Goal: Transaction & Acquisition: Purchase product/service

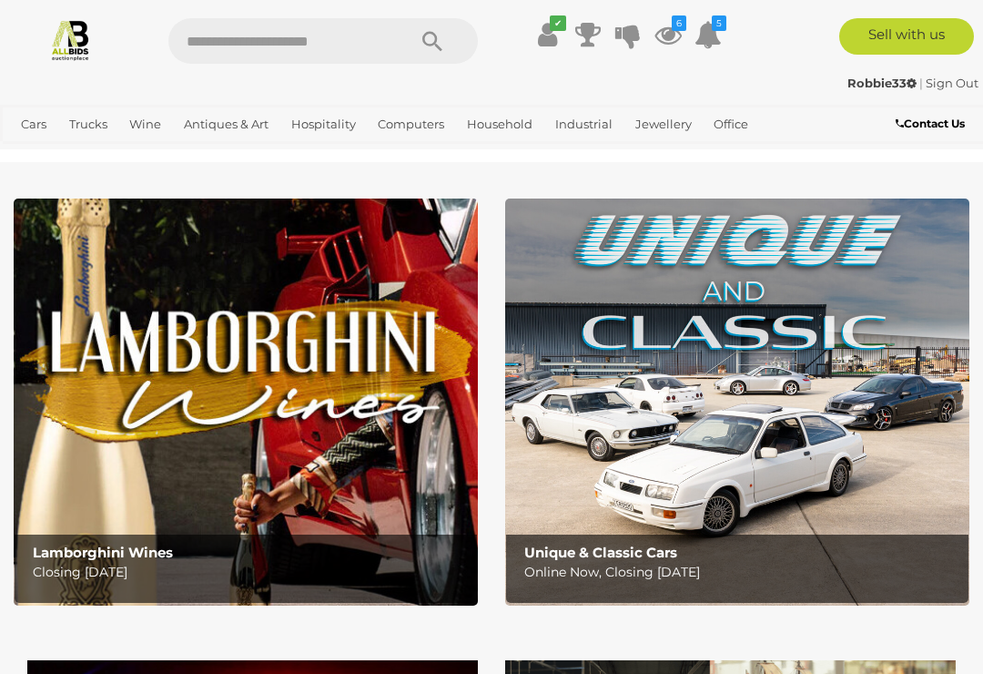
click at [686, 27] on icon "6" at bounding box center [679, 22] width 15 height 15
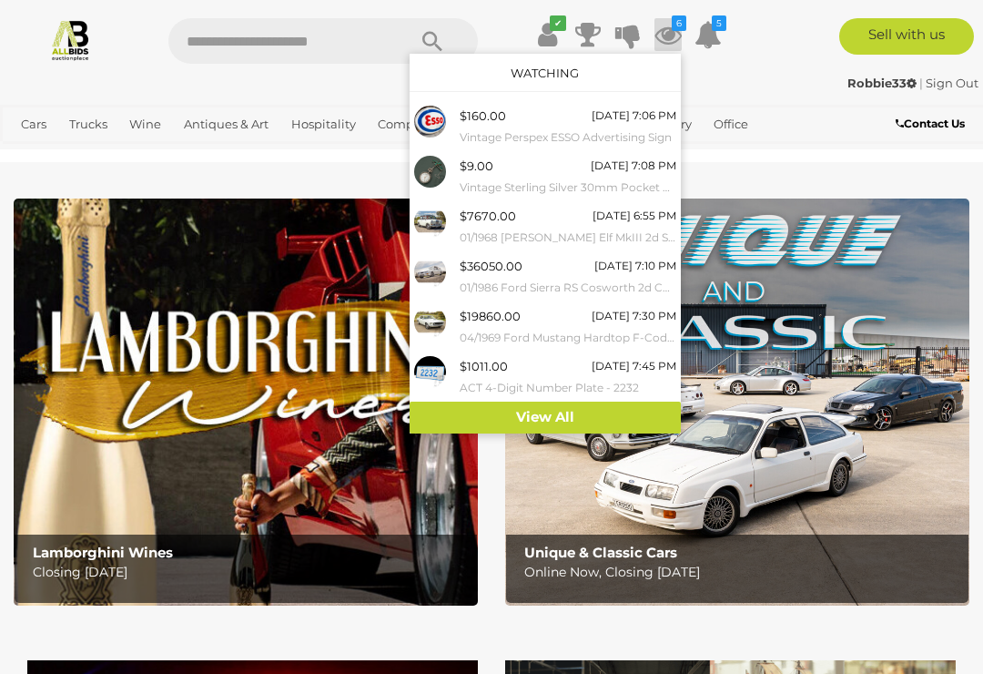
click at [804, 171] on div at bounding box center [491, 337] width 983 height 674
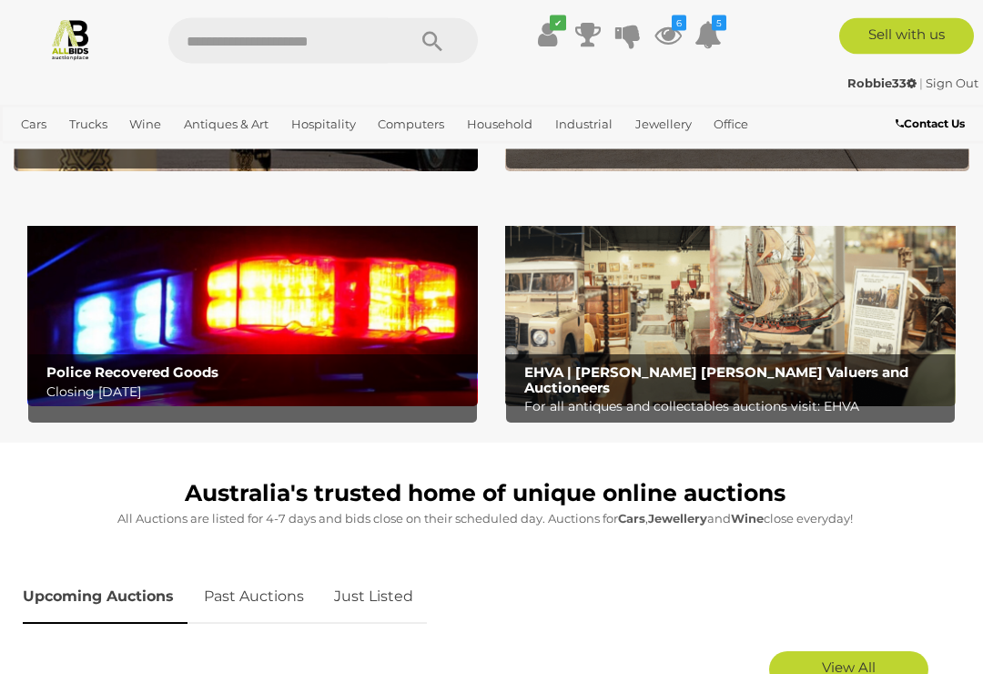
scroll to position [434, 0]
click at [673, 25] on icon "6" at bounding box center [679, 22] width 15 height 15
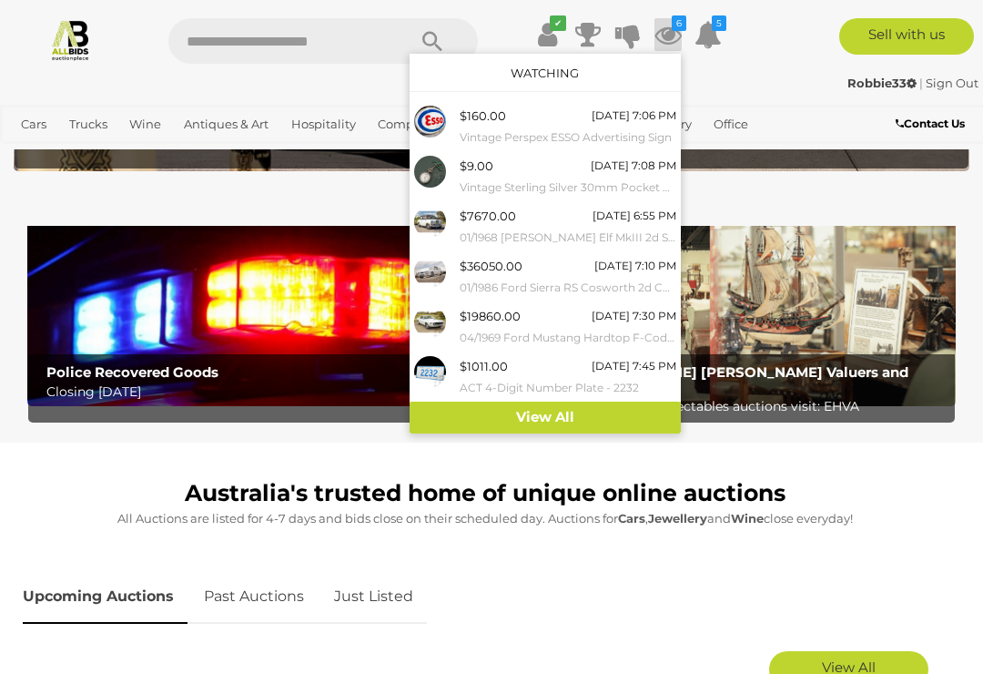
click at [771, 53] on div "Sell with us" at bounding box center [871, 36] width 253 height 36
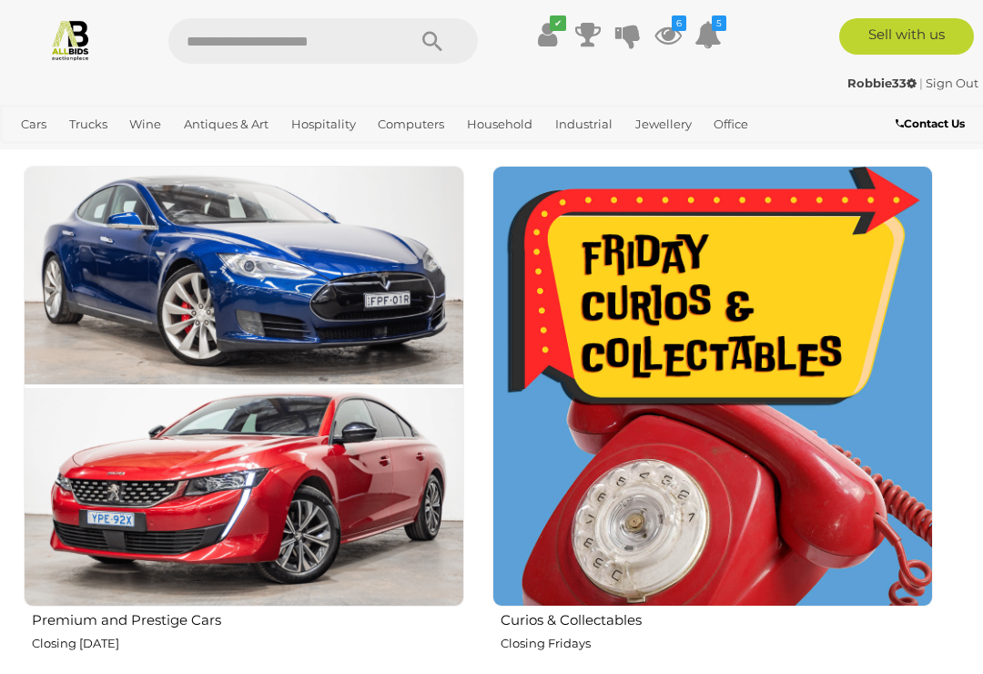
scroll to position [994, 0]
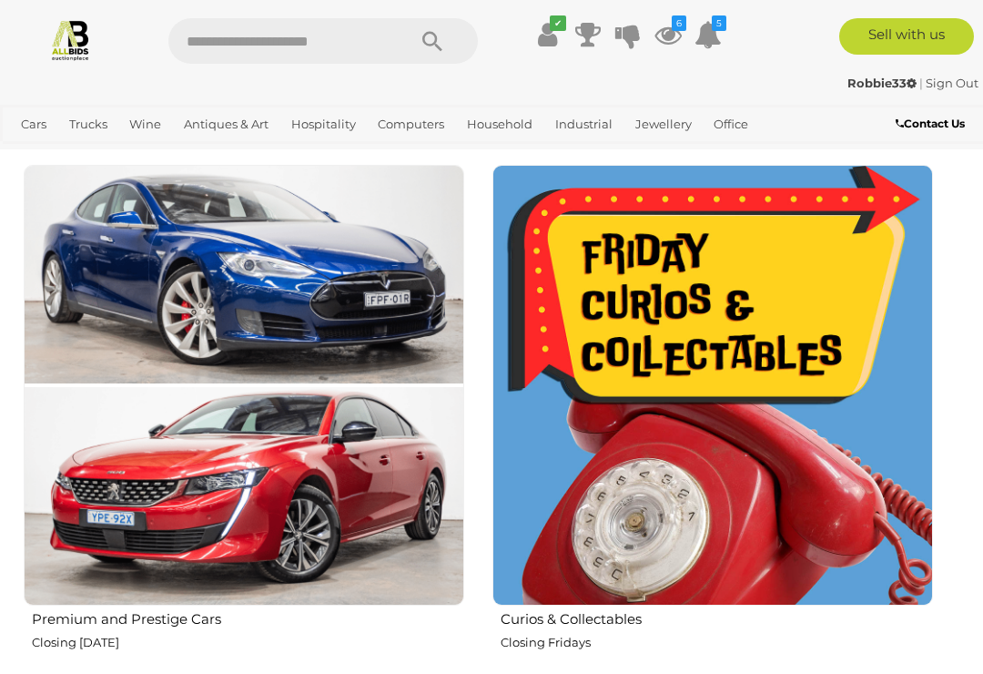
click at [638, 400] on img at bounding box center [713, 385] width 441 height 441
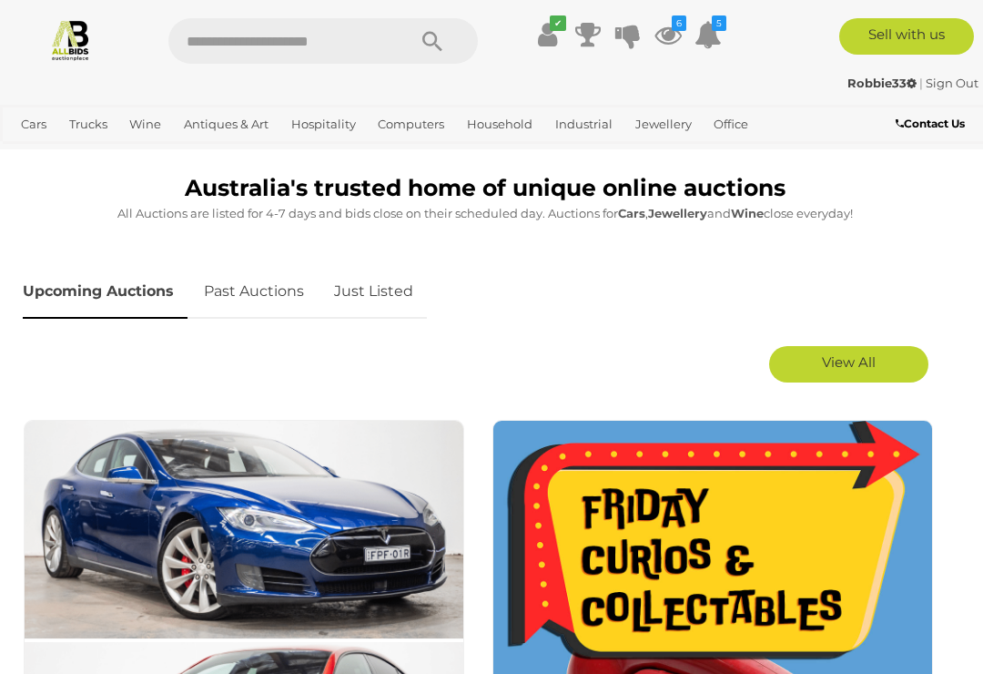
scroll to position [738, 0]
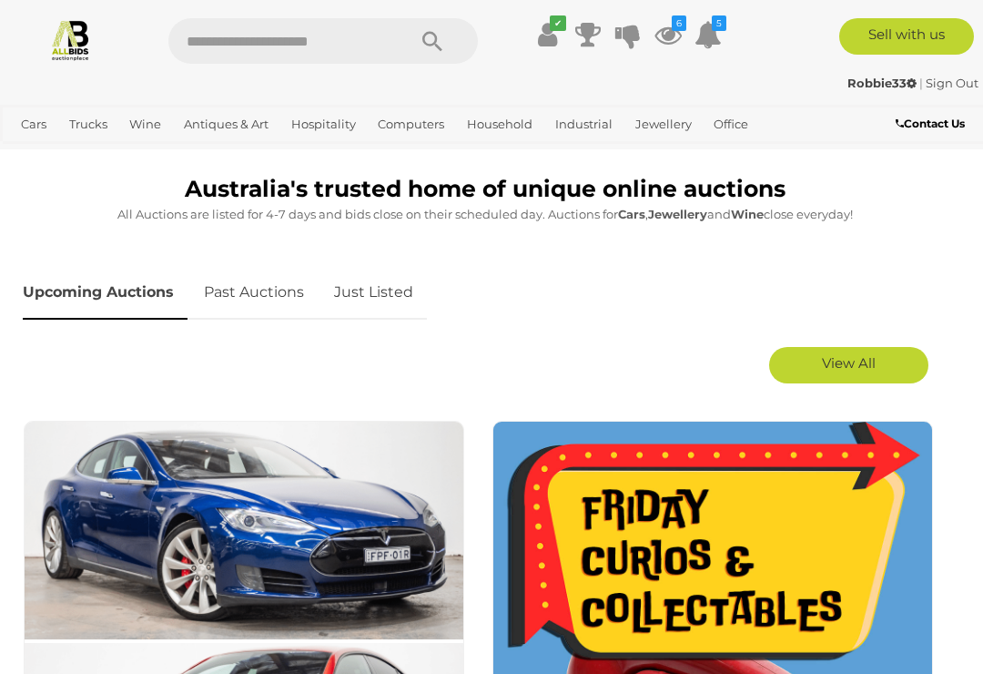
click at [388, 289] on link "Just Listed" at bounding box center [373, 293] width 107 height 54
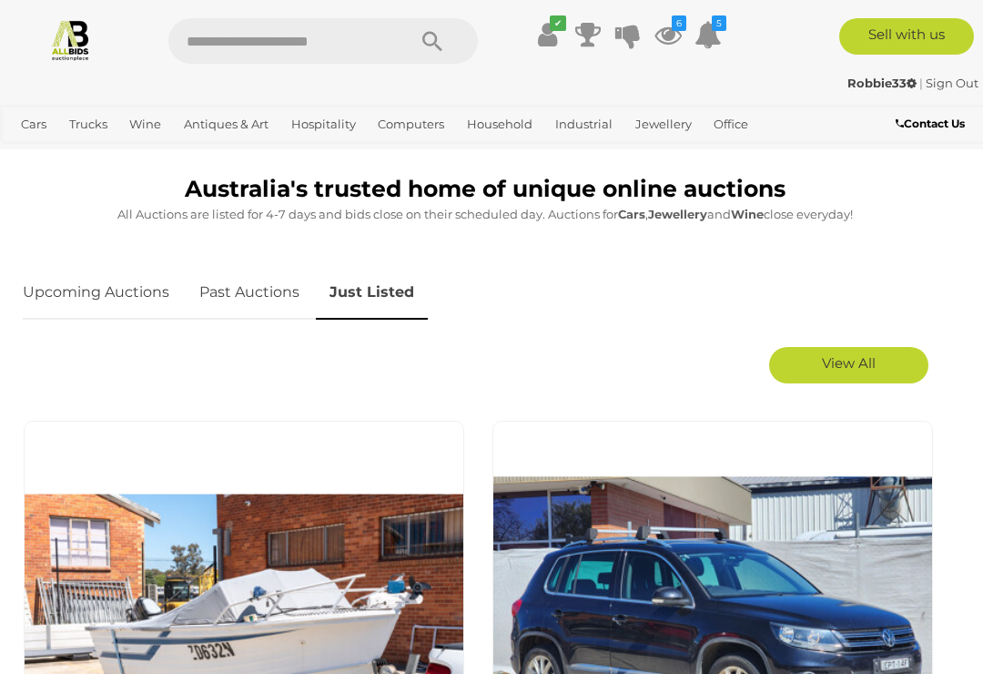
click at [862, 367] on span "View All" at bounding box center [849, 362] width 54 height 17
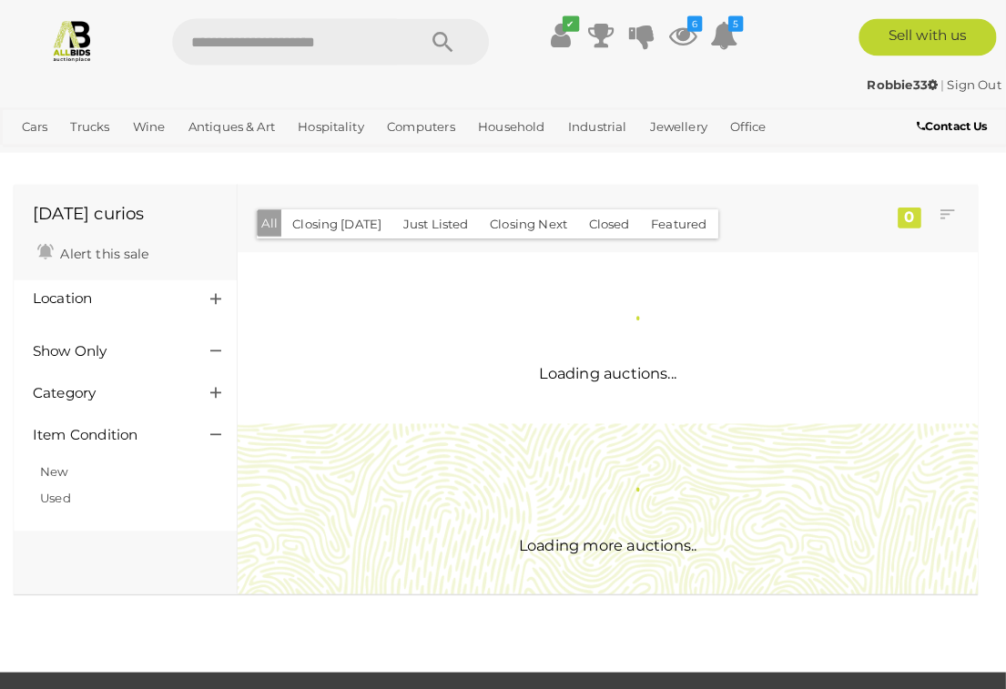
scroll to position [2, 0]
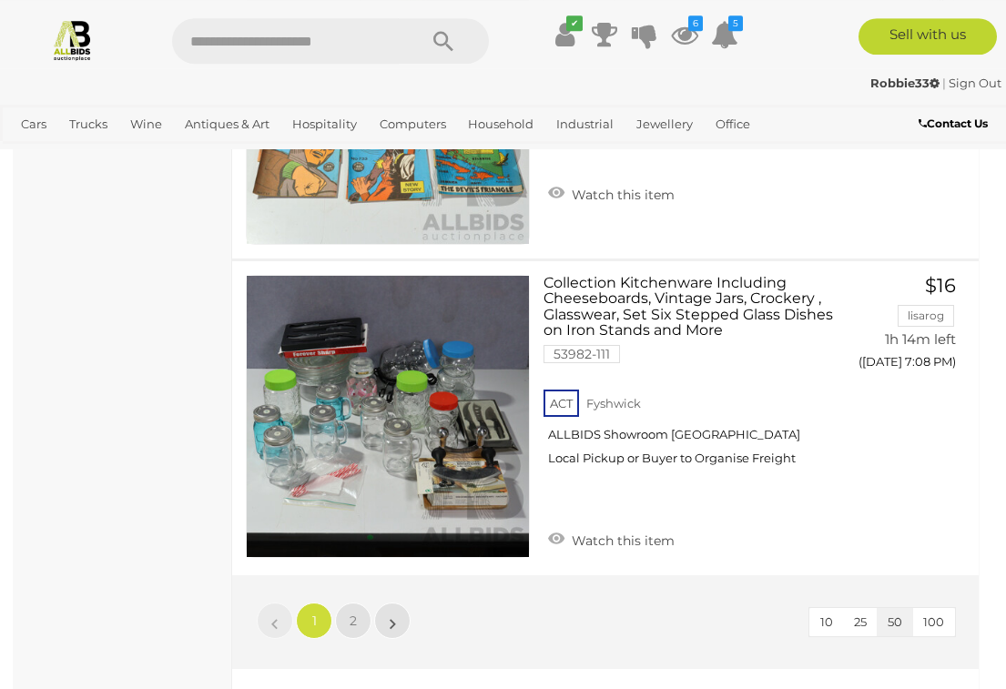
scroll to position [15418, 0]
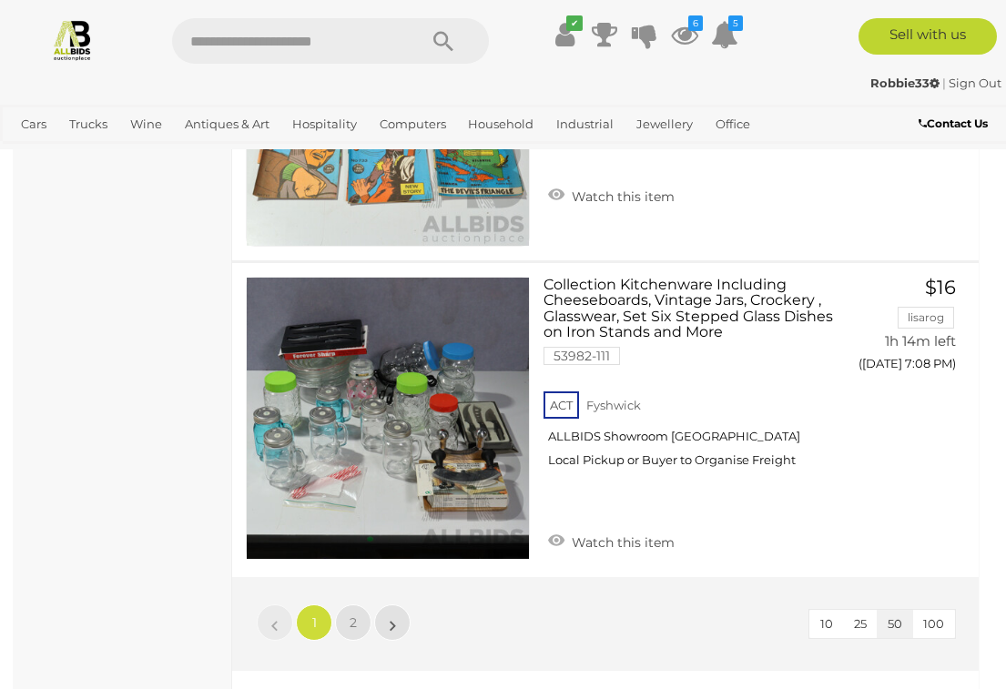
click at [352, 615] on span "2" at bounding box center [353, 623] width 7 height 16
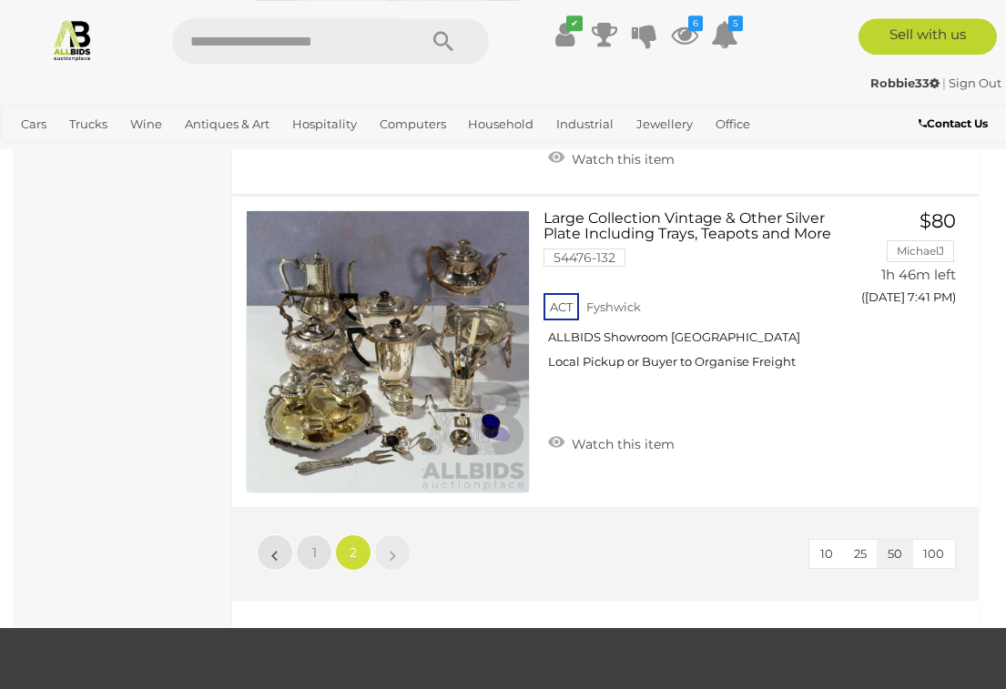
scroll to position [10900, 0]
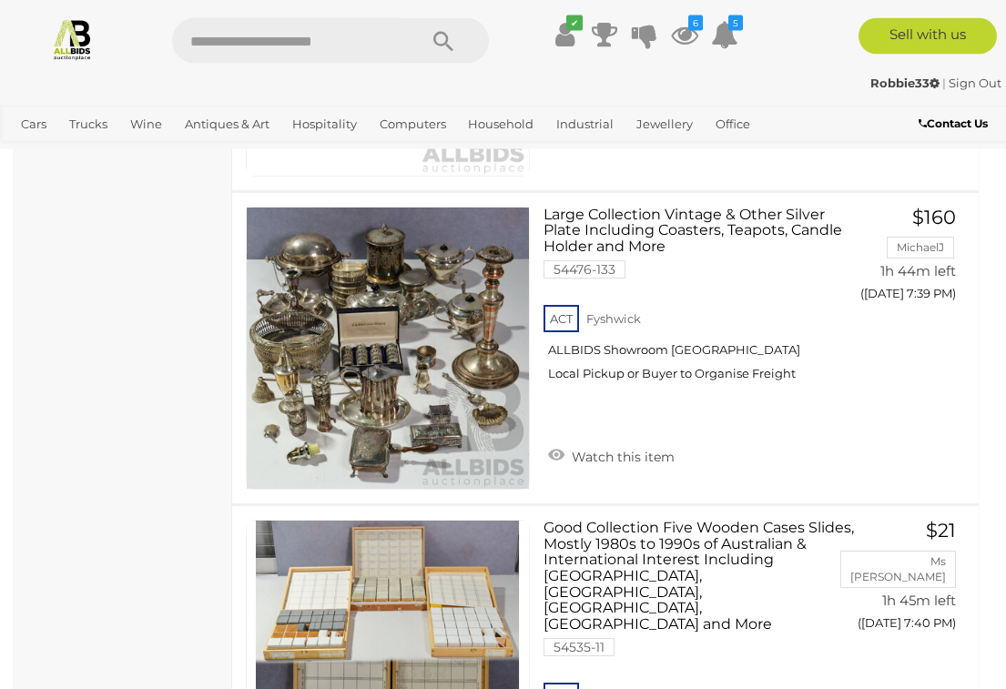
scroll to position [94, 0]
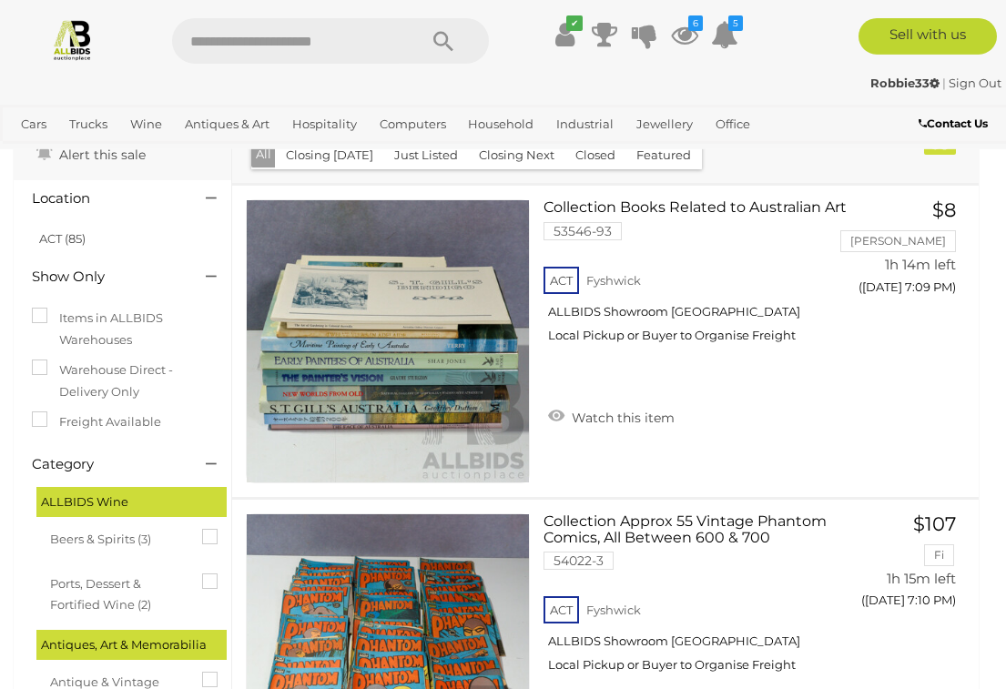
click at [415, 156] on button "Just Listed" at bounding box center [426, 155] width 86 height 28
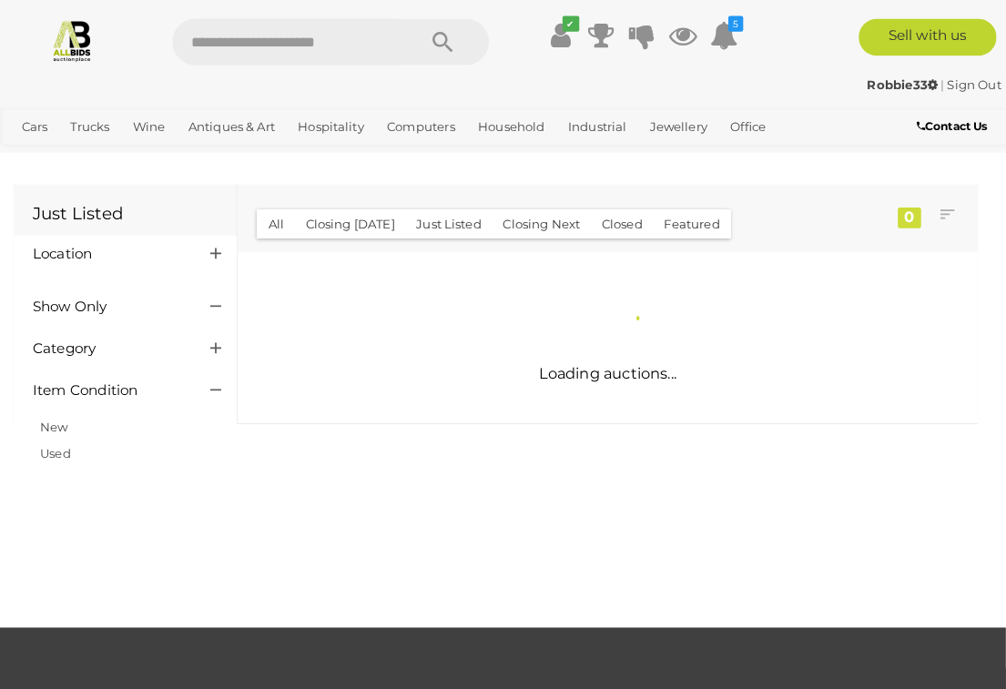
scroll to position [1, 0]
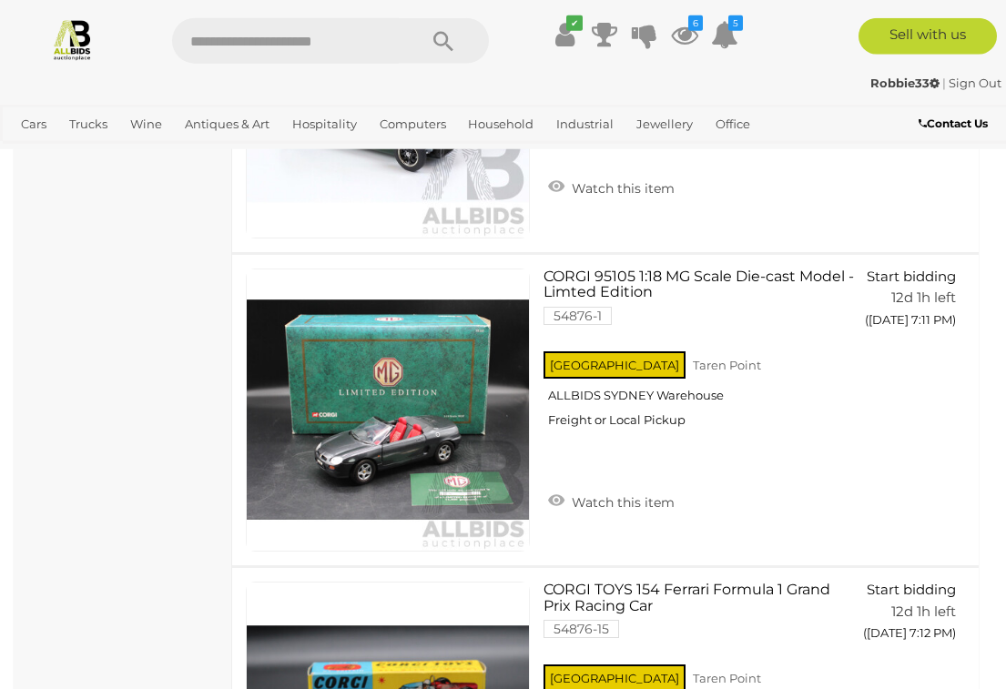
scroll to position [7574, 0]
click at [626, 487] on link "Watch this item" at bounding box center [612, 500] width 136 height 27
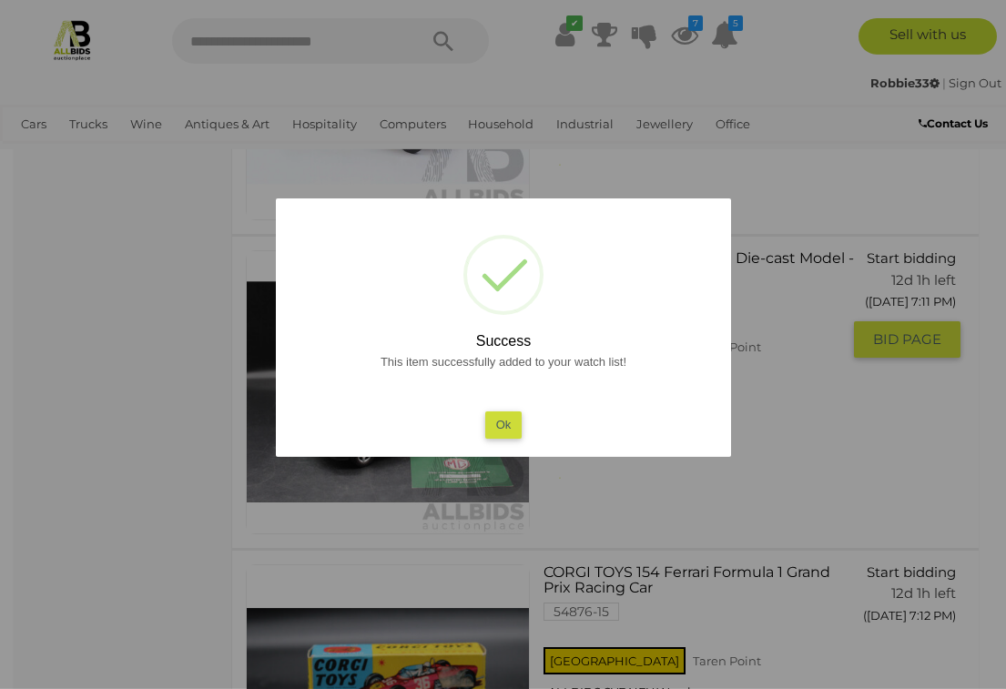
click at [508, 423] on button "Ok" at bounding box center [502, 425] width 37 height 26
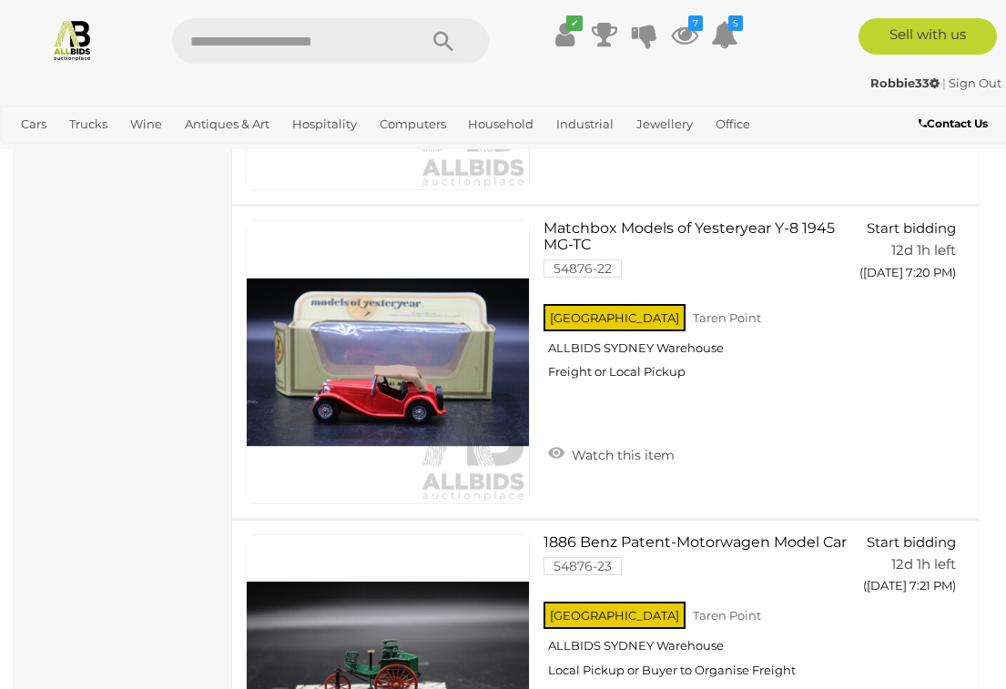
scroll to position [10445, 0]
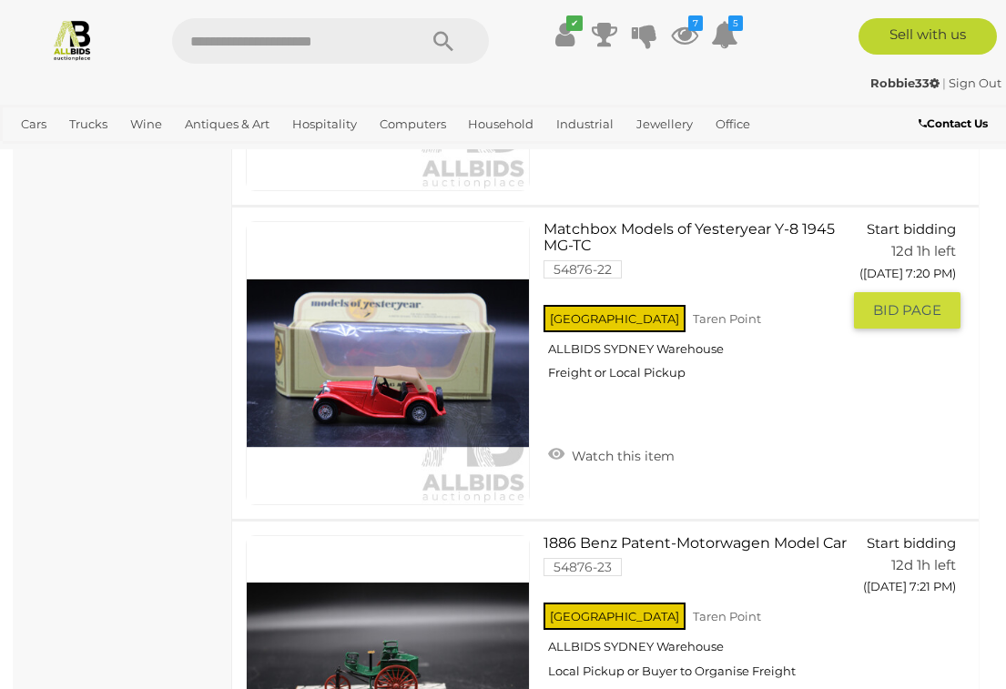
click at [614, 441] on link "Watch this item" at bounding box center [612, 454] width 136 height 27
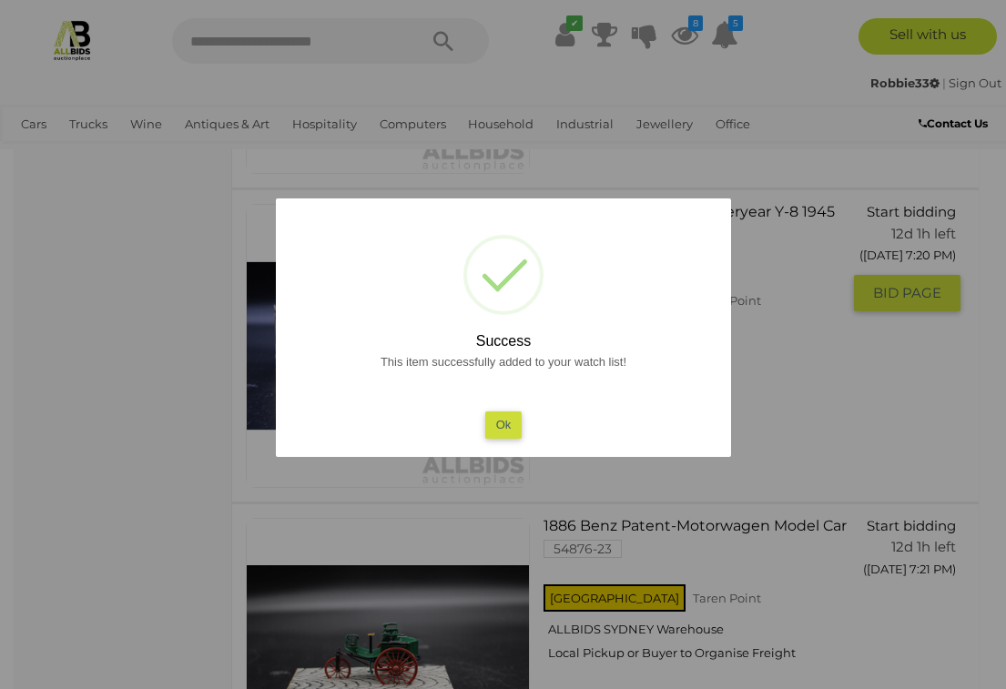
click at [507, 418] on button "Ok" at bounding box center [502, 425] width 37 height 26
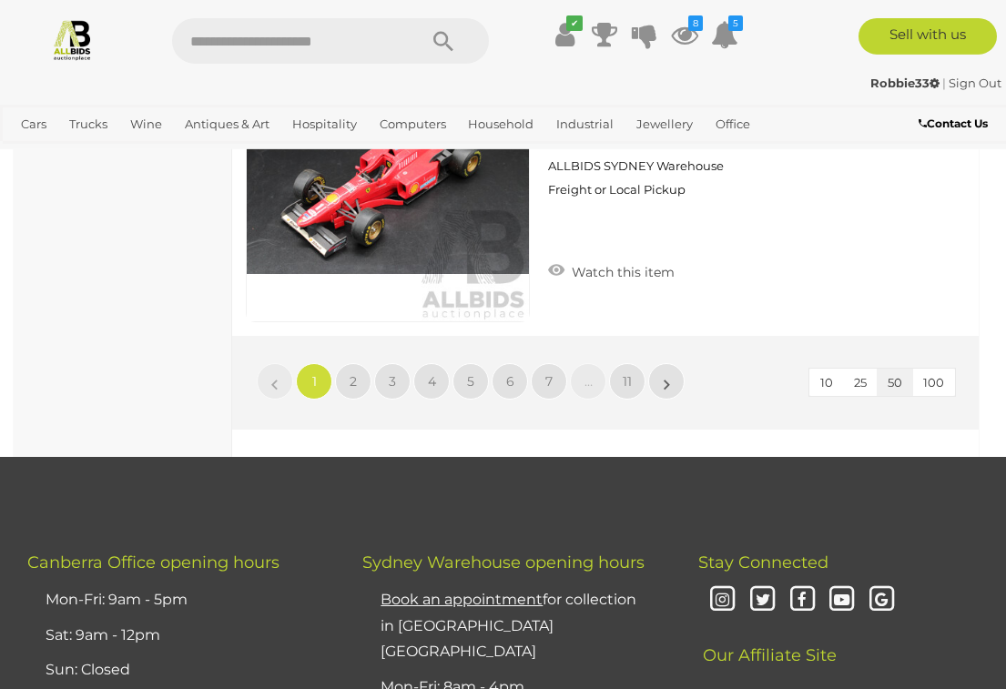
scroll to position [15651, 0]
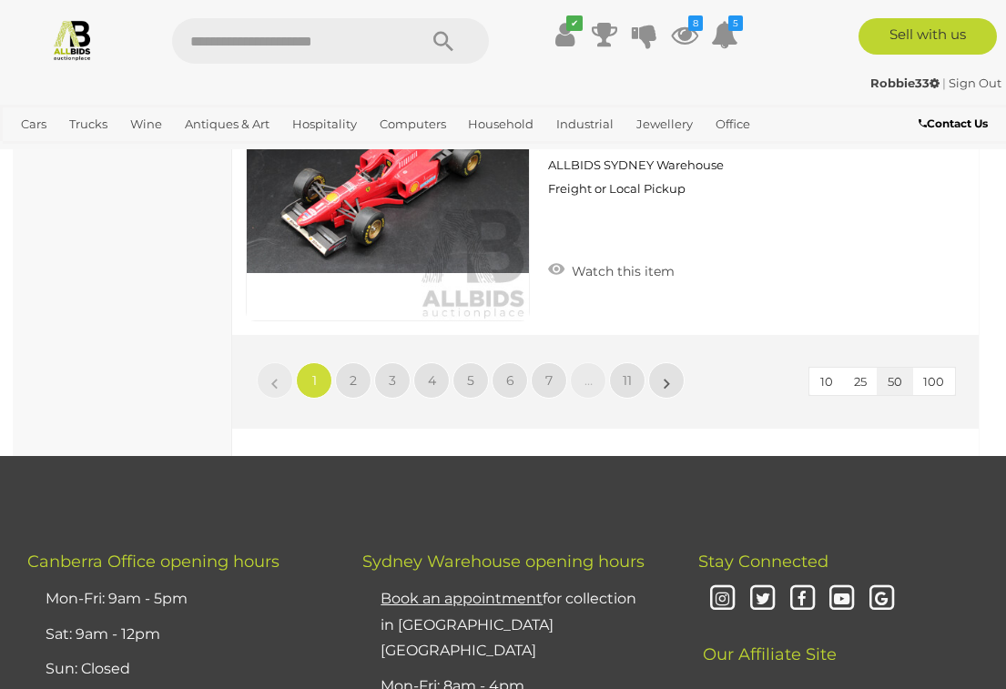
click at [360, 362] on link "2" at bounding box center [353, 380] width 36 height 36
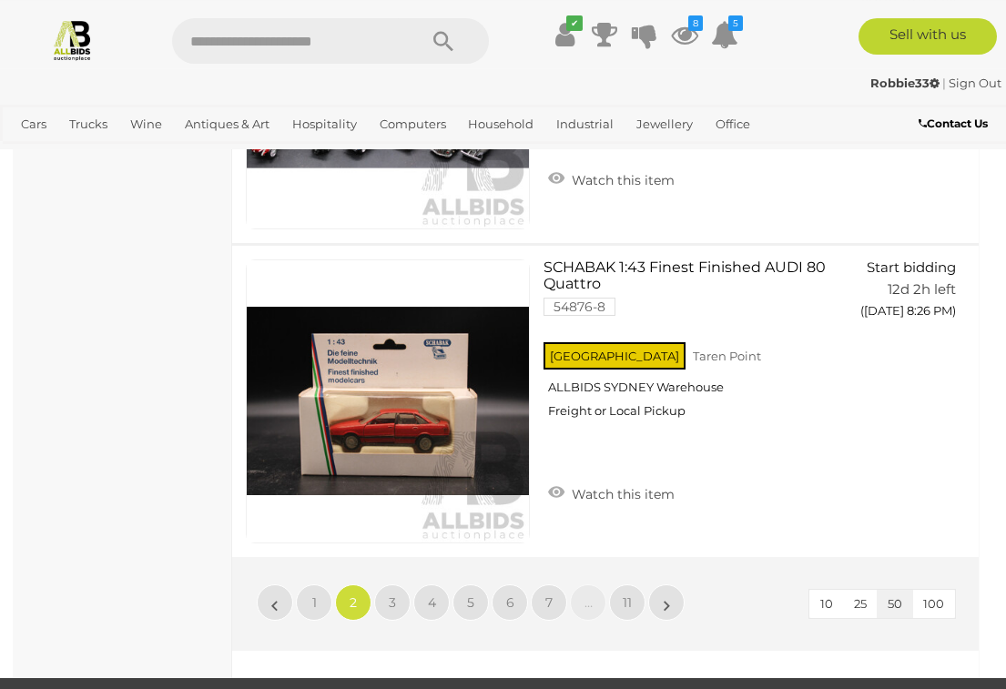
scroll to position [15417, 0]
click at [393, 595] on span "3" at bounding box center [392, 603] width 7 height 16
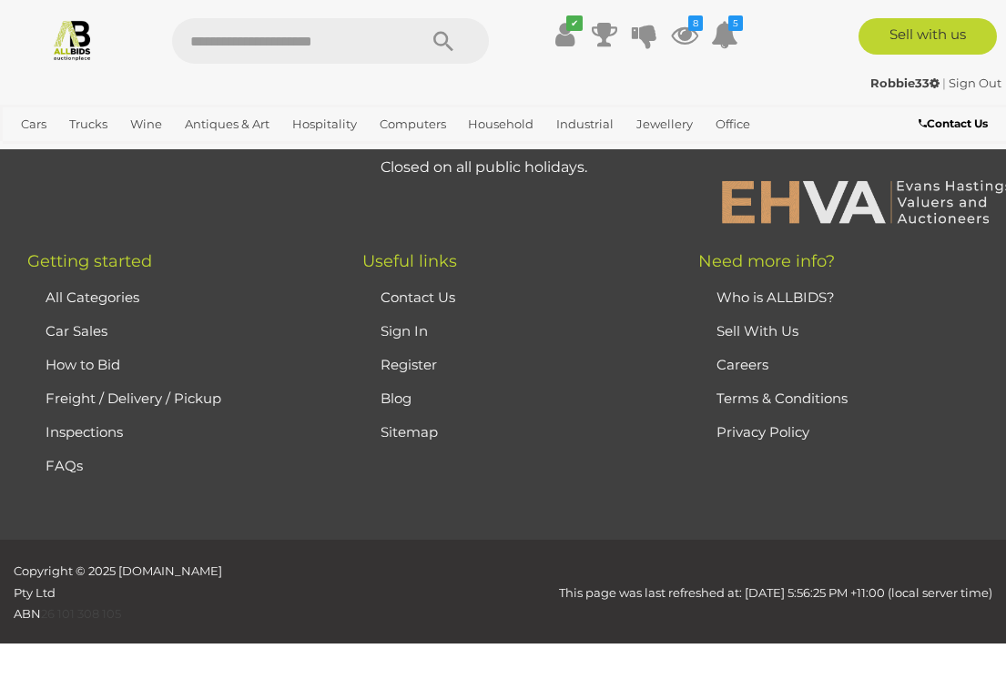
scroll to position [0, 0]
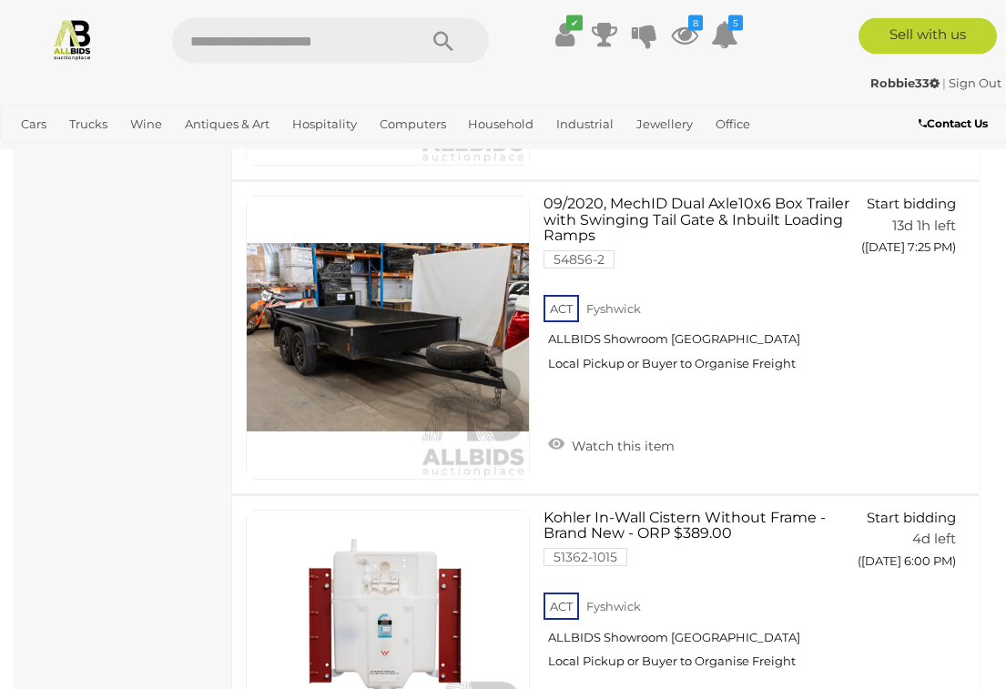
scroll to position [9844, 0]
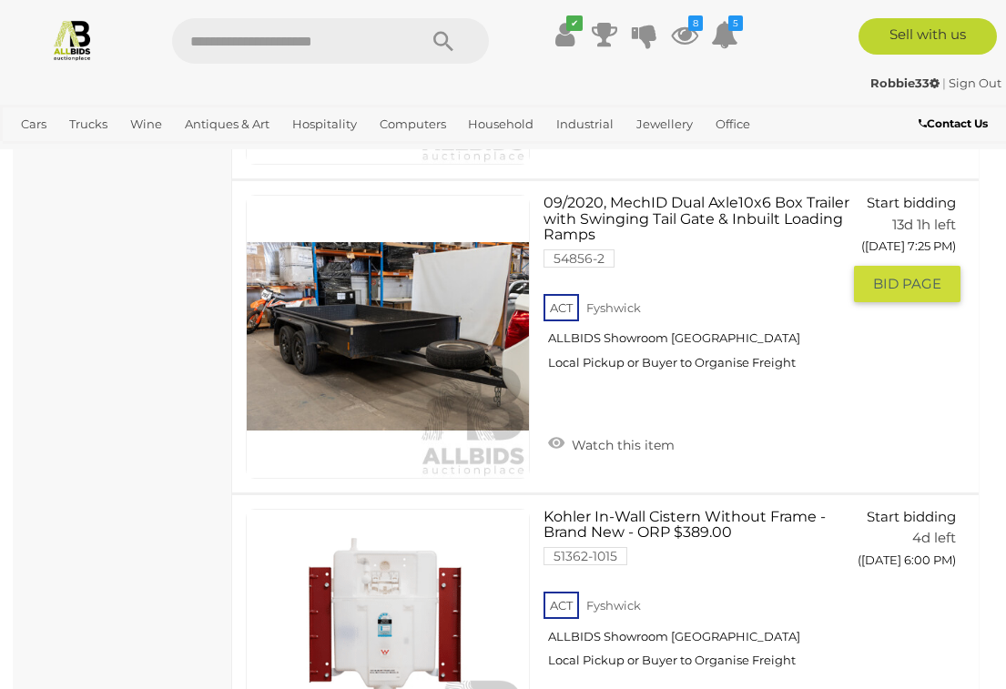
click at [895, 281] on span "BID PAGE" at bounding box center [907, 284] width 68 height 18
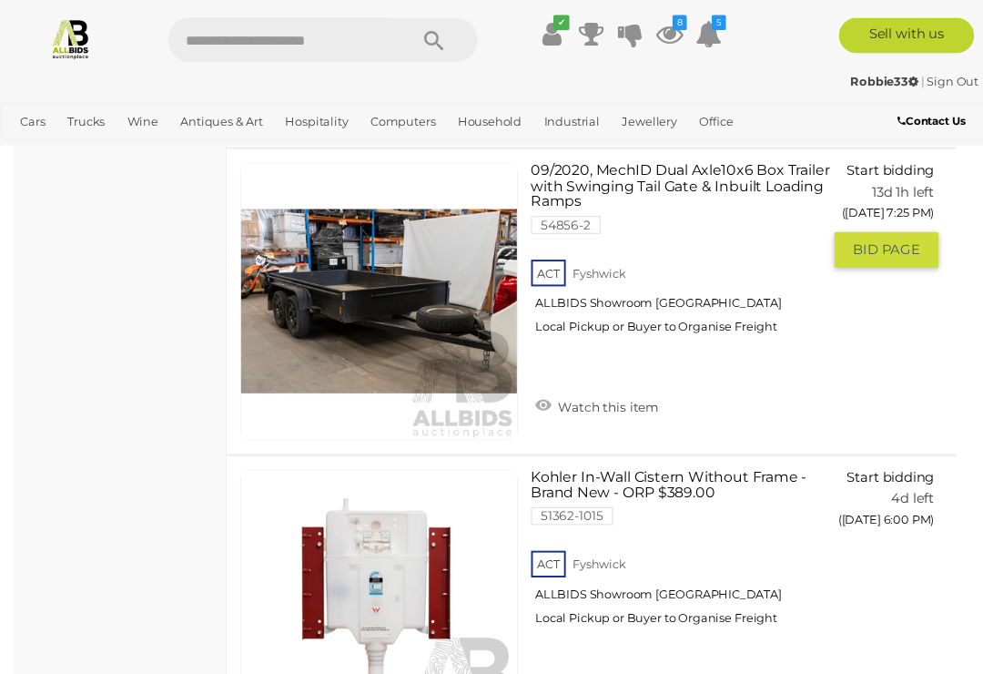
scroll to position [9624, 4]
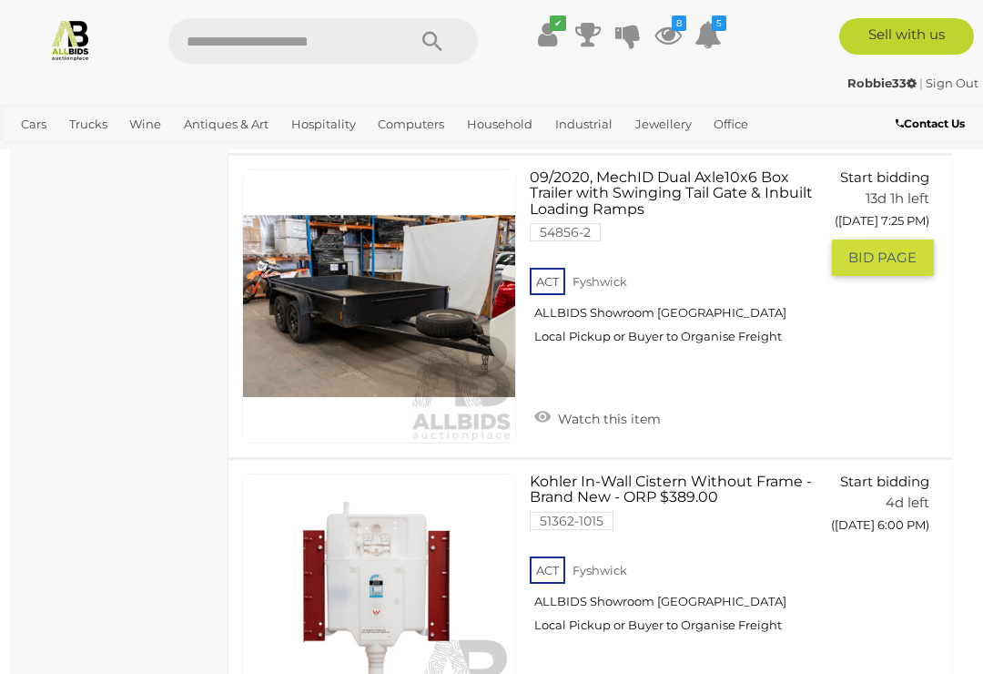
click at [573, 403] on link "Watch this item" at bounding box center [598, 416] width 136 height 27
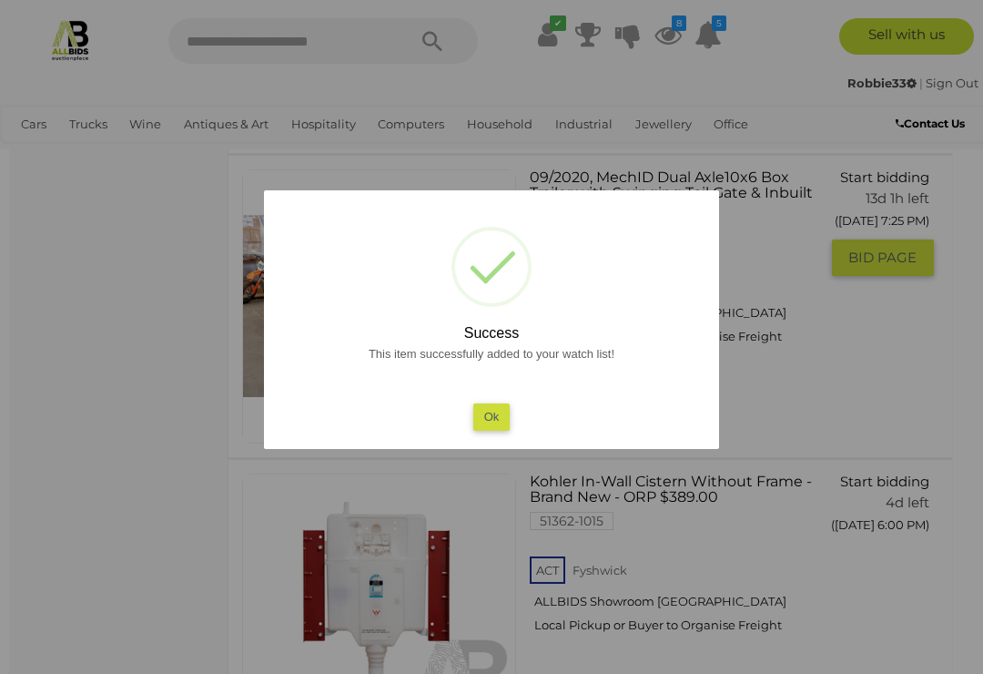
click at [493, 427] on button "Ok" at bounding box center [491, 416] width 37 height 26
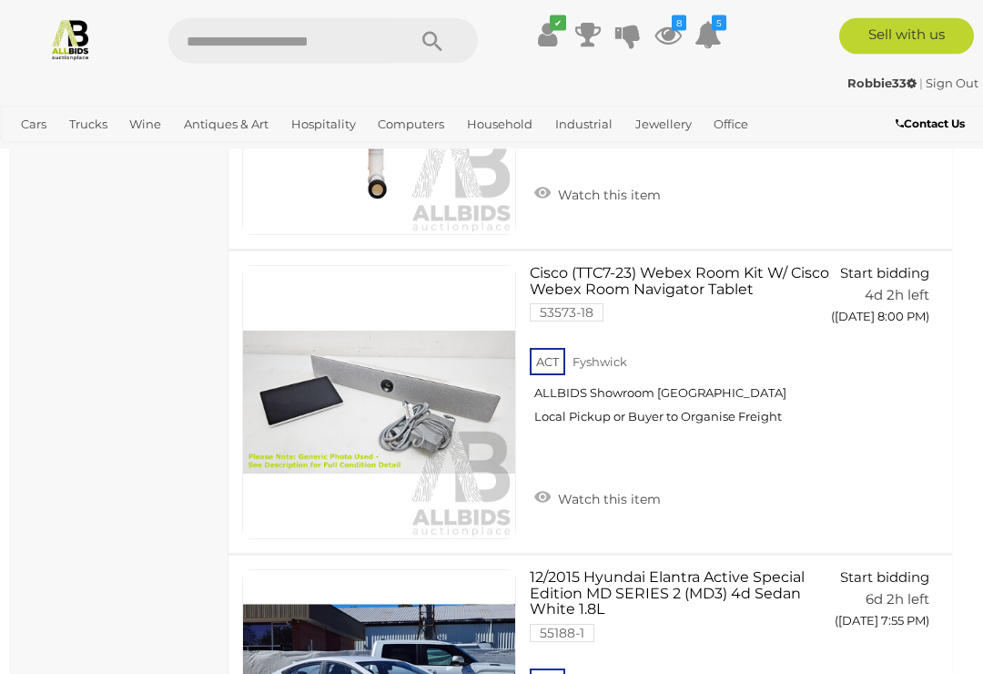
scroll to position [10229, 4]
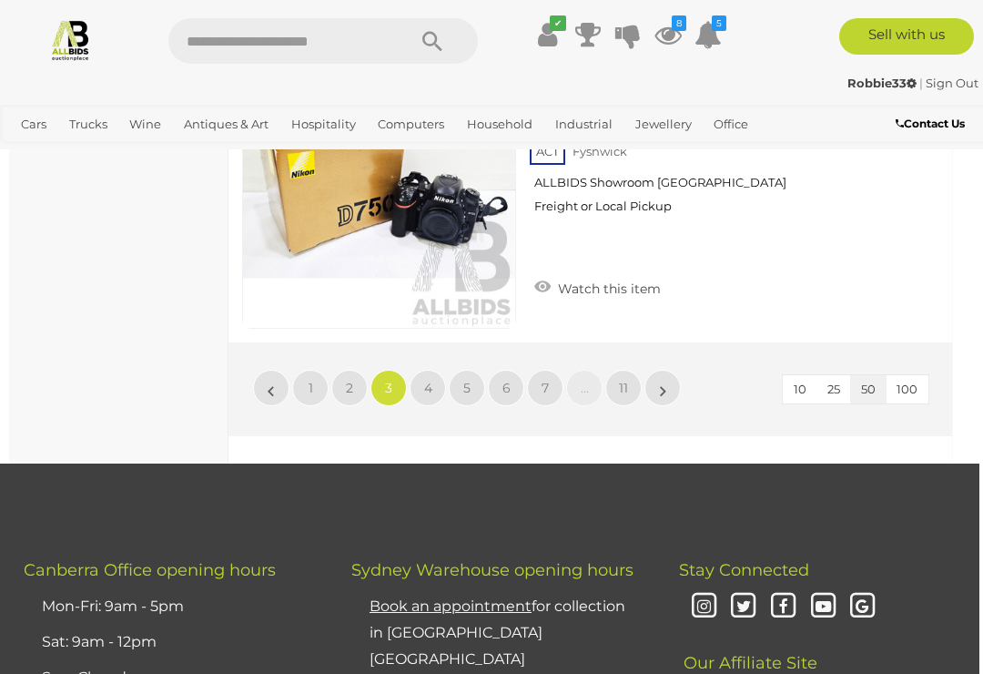
click at [428, 370] on link "4" at bounding box center [428, 388] width 36 height 36
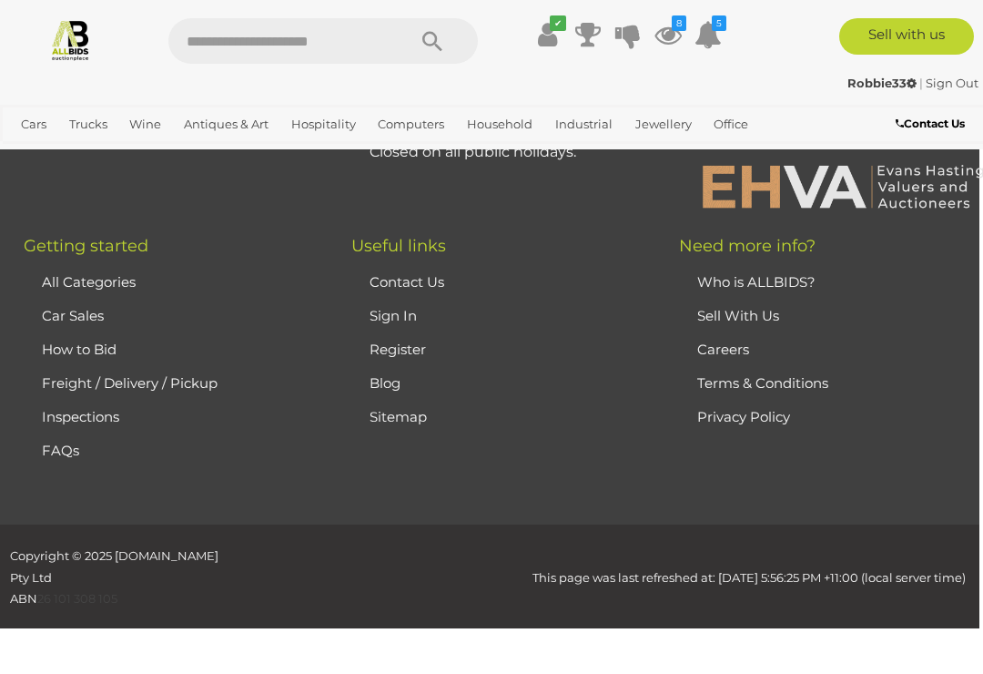
scroll to position [0, 0]
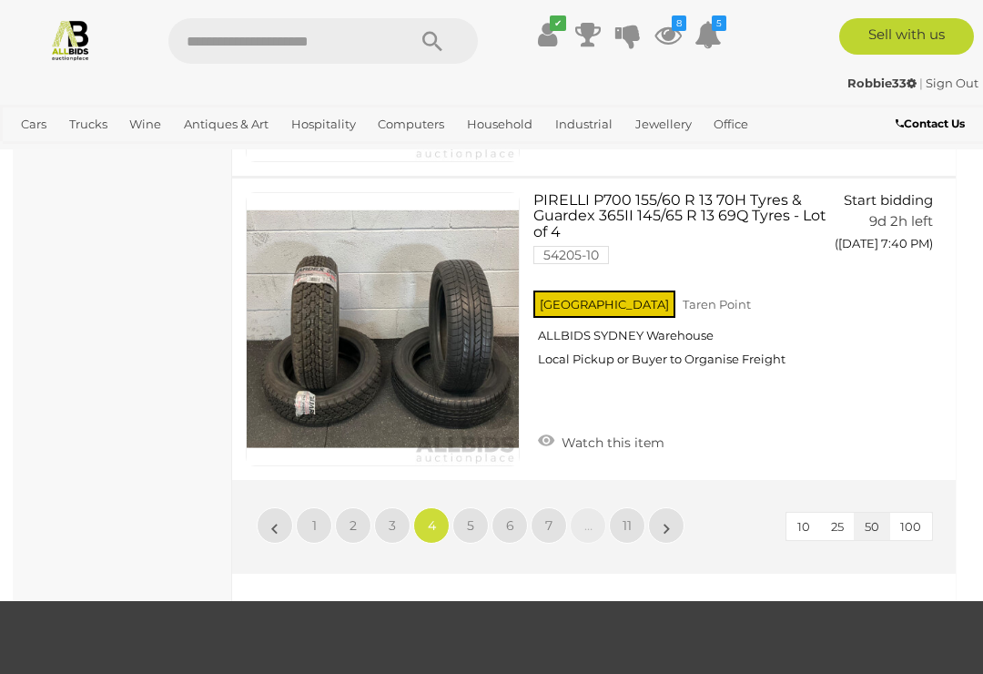
scroll to position [15013, 0]
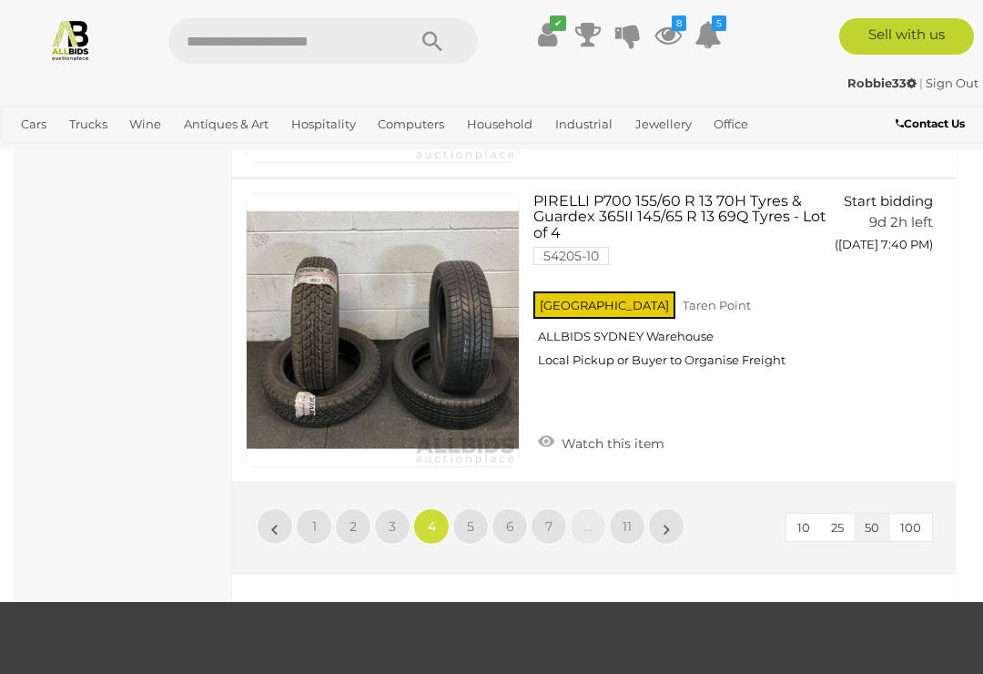
click at [471, 531] on span "5" at bounding box center [470, 526] width 7 height 16
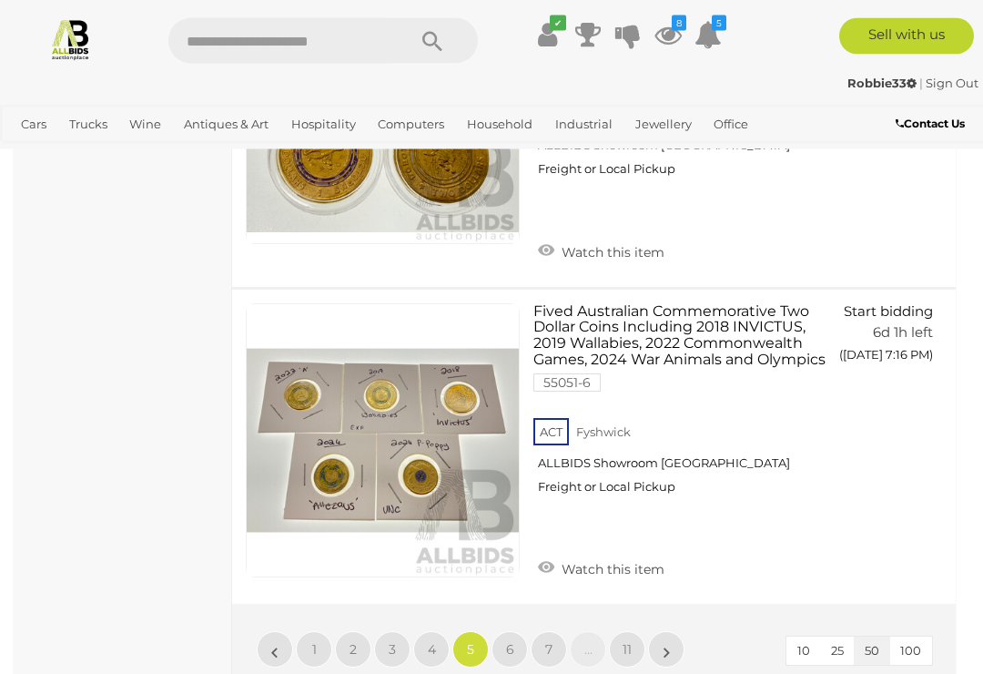
scroll to position [15305, 0]
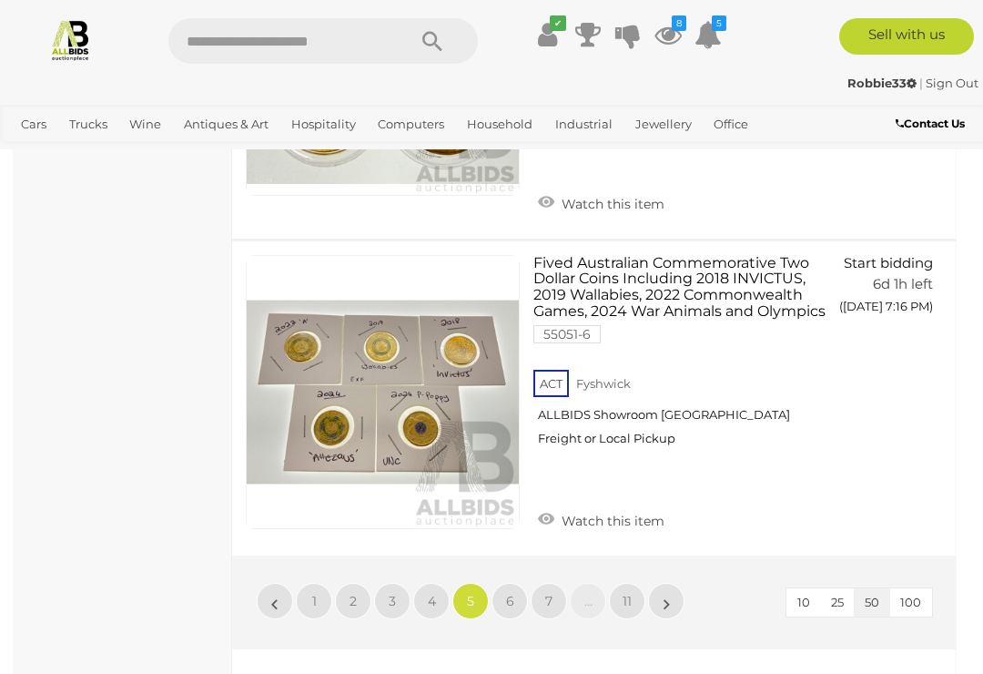
click at [508, 593] on span "6" at bounding box center [510, 601] width 8 height 16
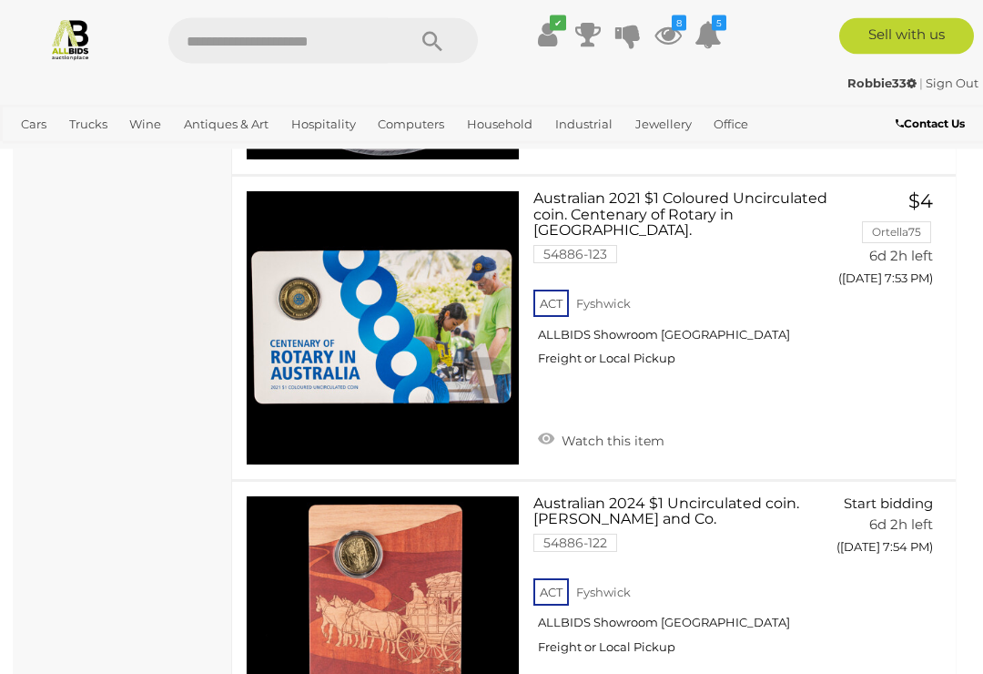
scroll to position [9967, 0]
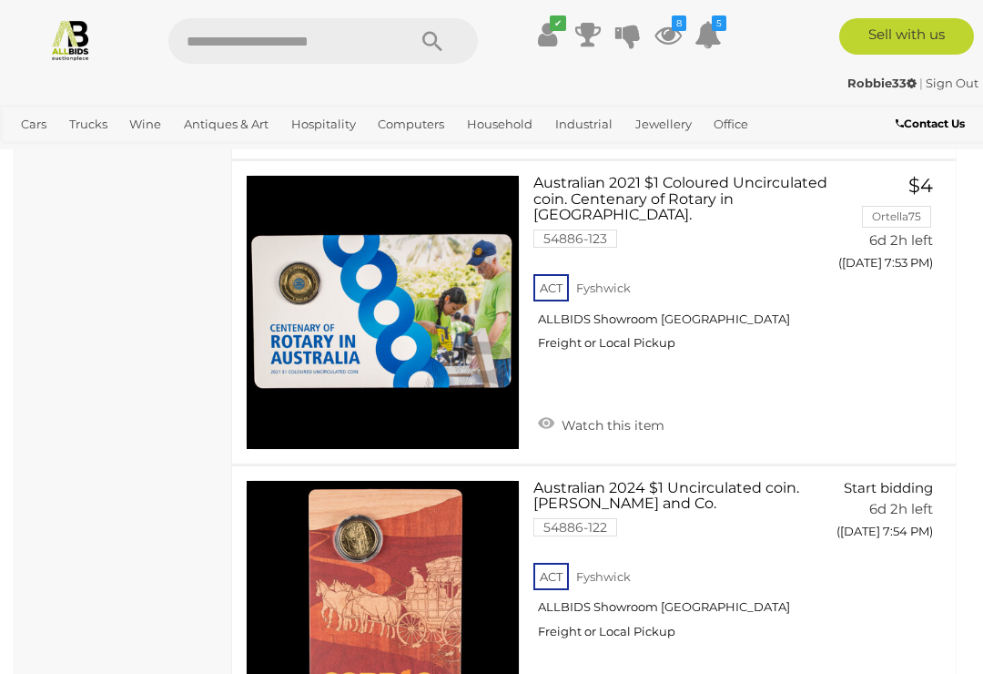
click at [0, 0] on span "Auctions" at bounding box center [0, 0] width 0 height 0
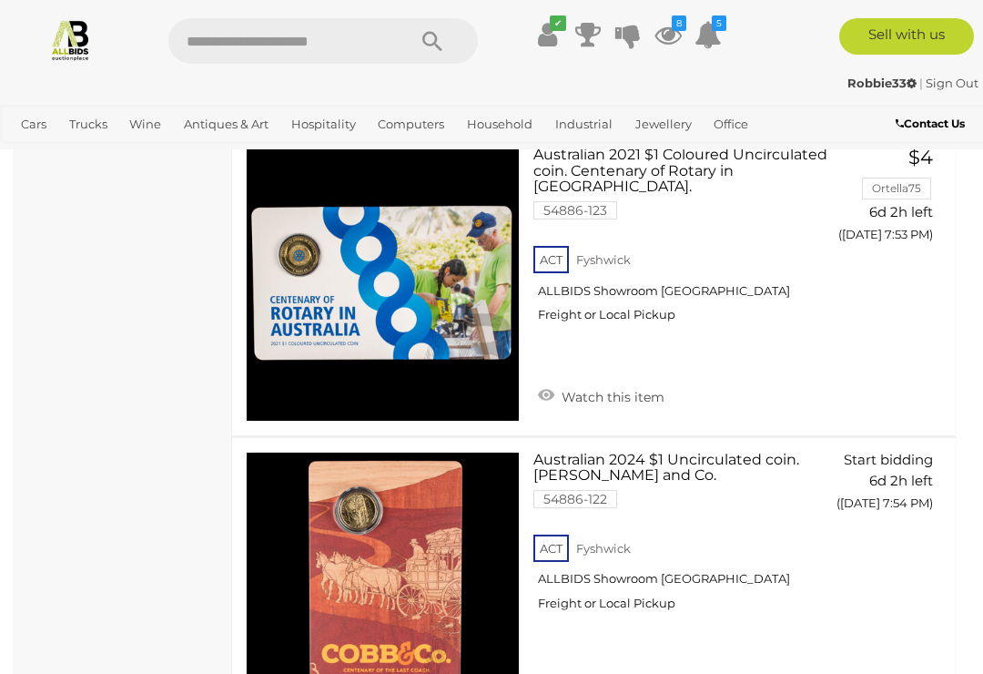
click at [0, 0] on link "Motor Vehicle Parts & Accessories" at bounding box center [0, 0] width 0 height 0
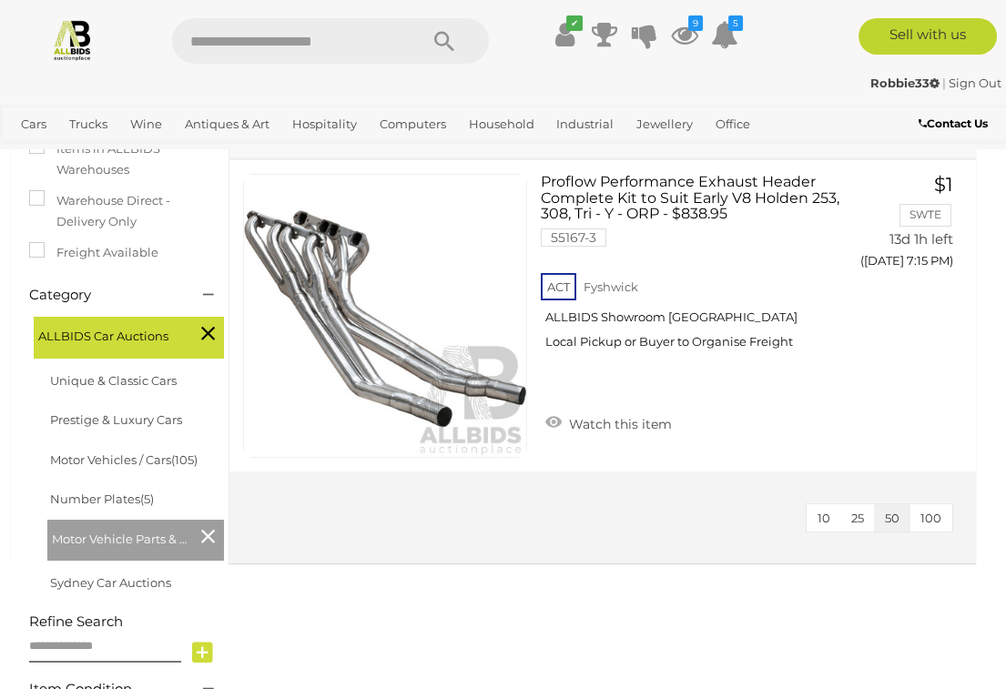
scroll to position [339, 3]
